Goal: Task Accomplishment & Management: Use online tool/utility

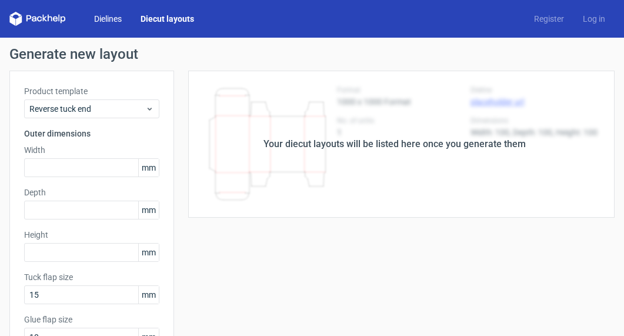
click at [102, 14] on link "Dielines" at bounding box center [108, 19] width 46 height 12
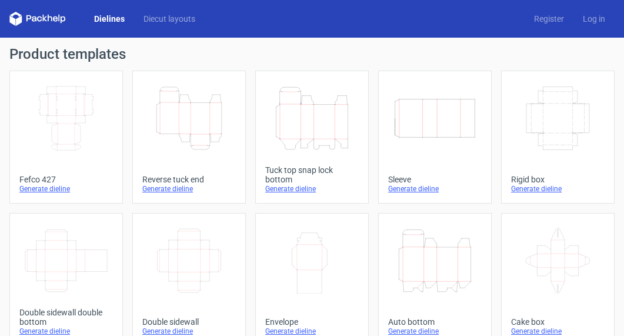
click at [435, 261] on icon "Height Depth Width" at bounding box center [435, 261] width 84 height 66
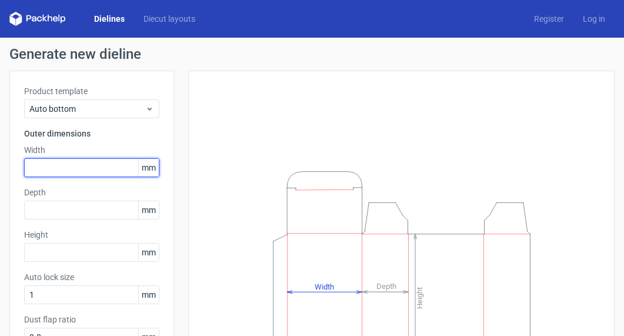
click at [102, 171] on input "text" at bounding box center [91, 167] width 135 height 19
type input "80"
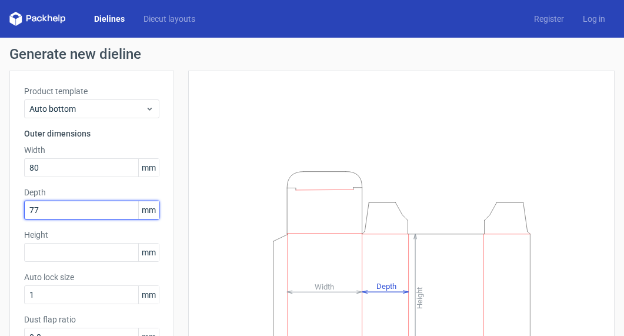
type input "77"
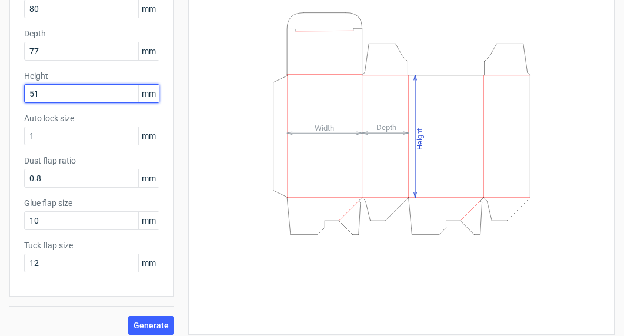
scroll to position [167, 0]
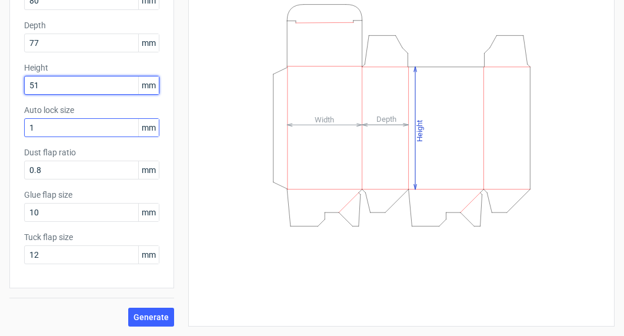
type input "51"
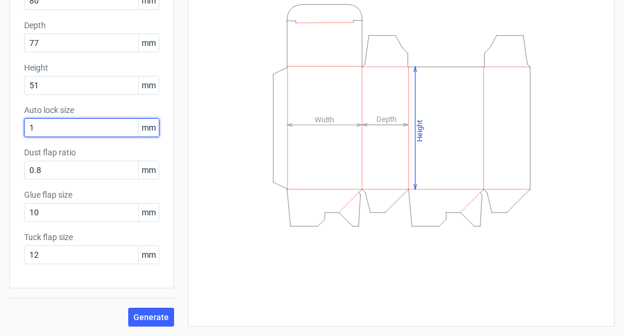
click at [68, 131] on input "1" at bounding box center [91, 127] width 135 height 19
drag, startPoint x: 51, startPoint y: 130, endPoint x: -9, endPoint y: 128, distance: 60.6
click at [0, 128] on html "Dielines Diecut layouts Register Log in Generate new dieline Product template A…" at bounding box center [312, 168] width 624 height 336
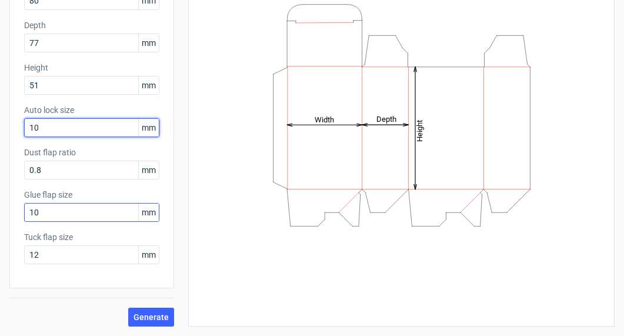
type input "10"
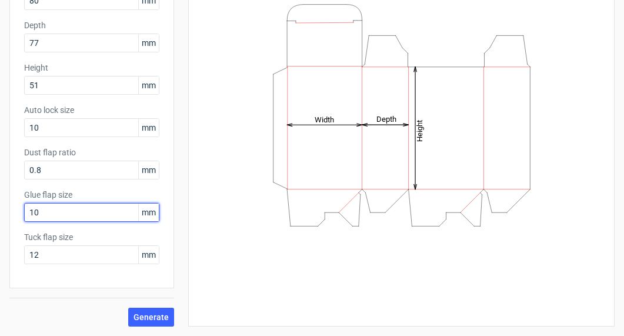
click at [53, 218] on input "10" at bounding box center [91, 212] width 135 height 19
drag, startPoint x: 52, startPoint y: 218, endPoint x: 8, endPoint y: 218, distance: 44.1
click at [9, 218] on div "Product template Auto bottom Outer dimensions Width 80 mm Depth 77 mm Height 51…" at bounding box center [91, 96] width 165 height 385
type input "15"
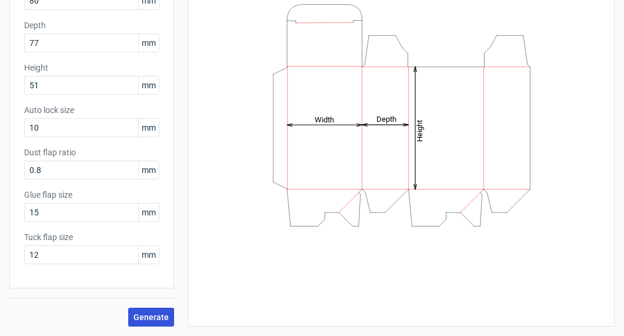
click at [154, 321] on span "Generate" at bounding box center [151, 317] width 35 height 8
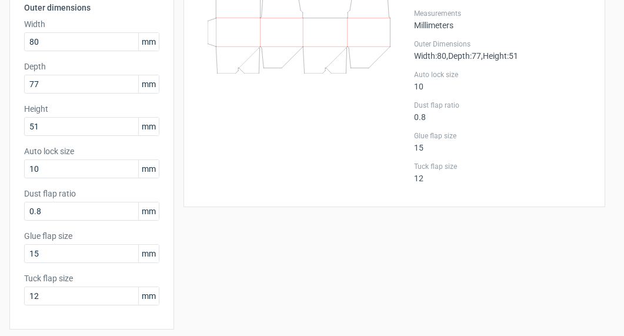
scroll to position [167, 0]
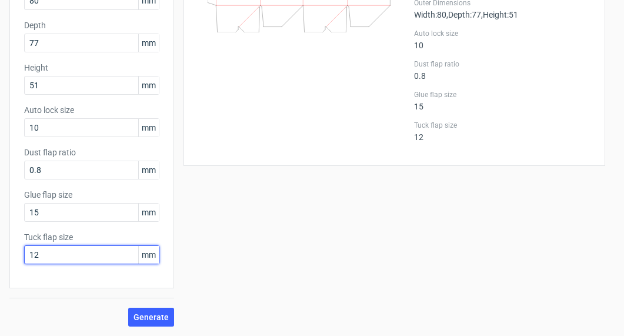
drag, startPoint x: 59, startPoint y: 255, endPoint x: 26, endPoint y: 257, distance: 33.0
click at [26, 257] on input "12" at bounding box center [91, 254] width 135 height 19
type input "15"
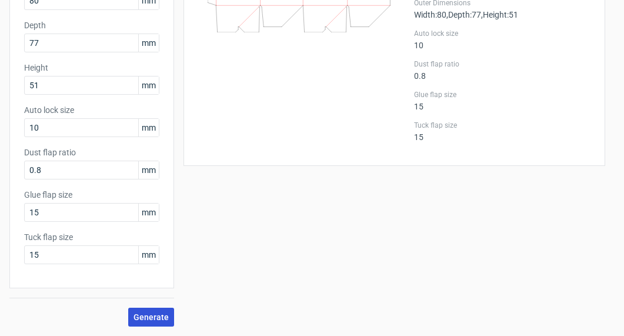
click at [138, 319] on span "Generate" at bounding box center [151, 317] width 35 height 8
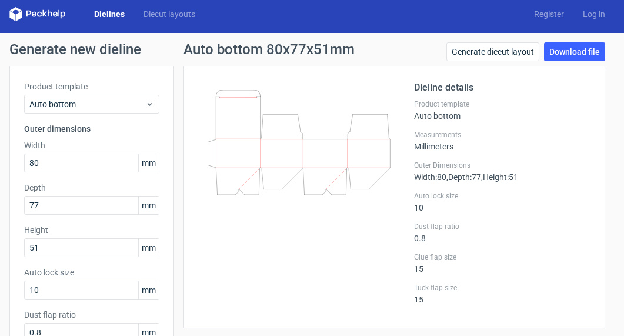
scroll to position [0, 0]
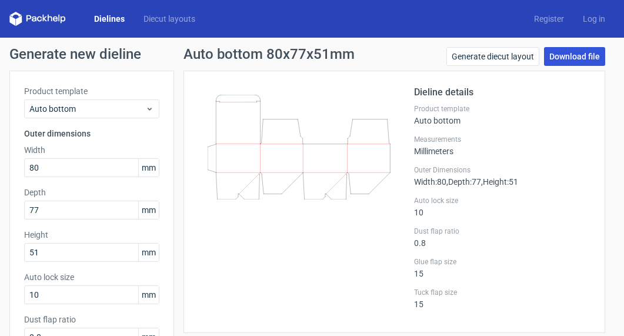
click at [571, 62] on link "Download file" at bounding box center [574, 56] width 61 height 19
